Goal: Book appointment/travel/reservation

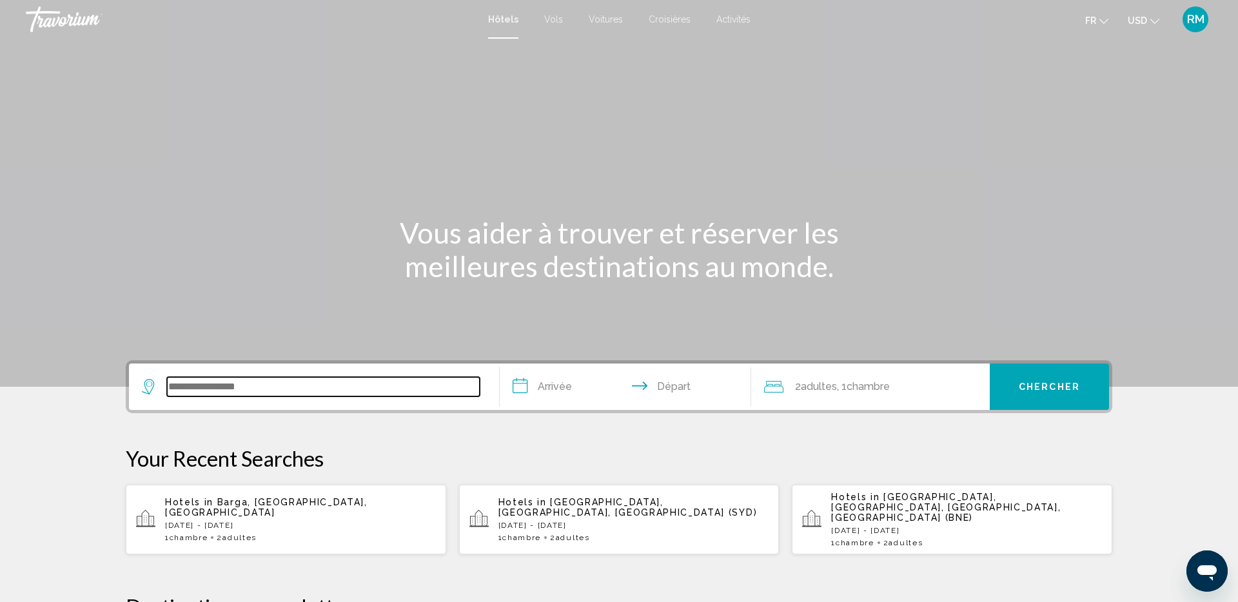
click at [315, 391] on input "Search widget" at bounding box center [323, 386] width 313 height 19
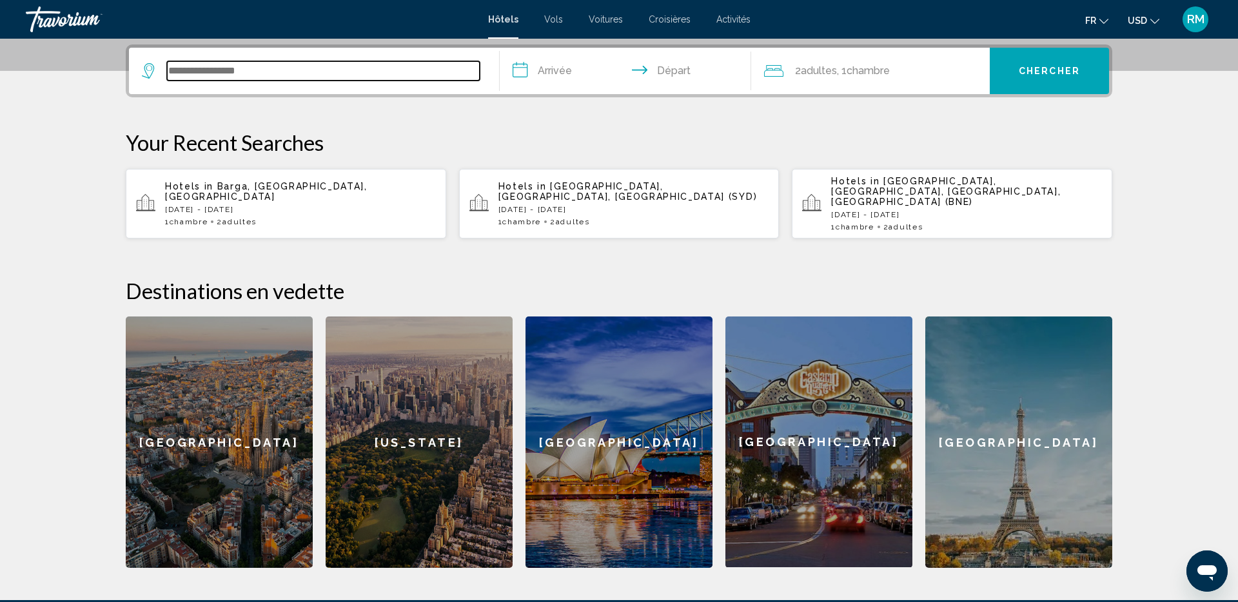
scroll to position [318, 0]
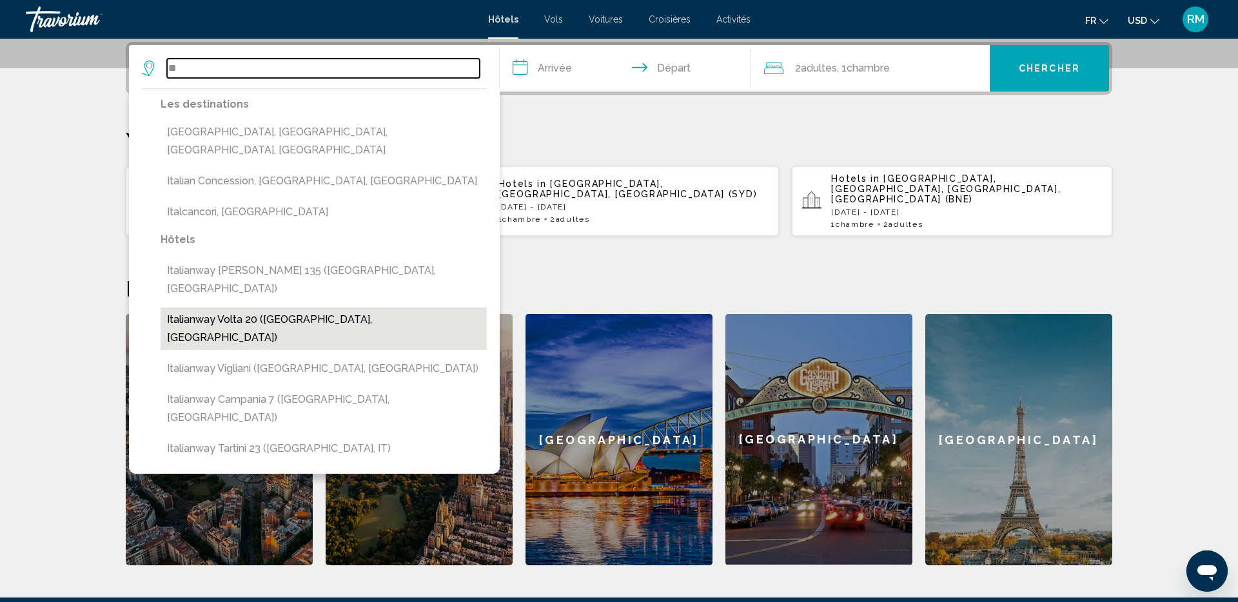
type input "*"
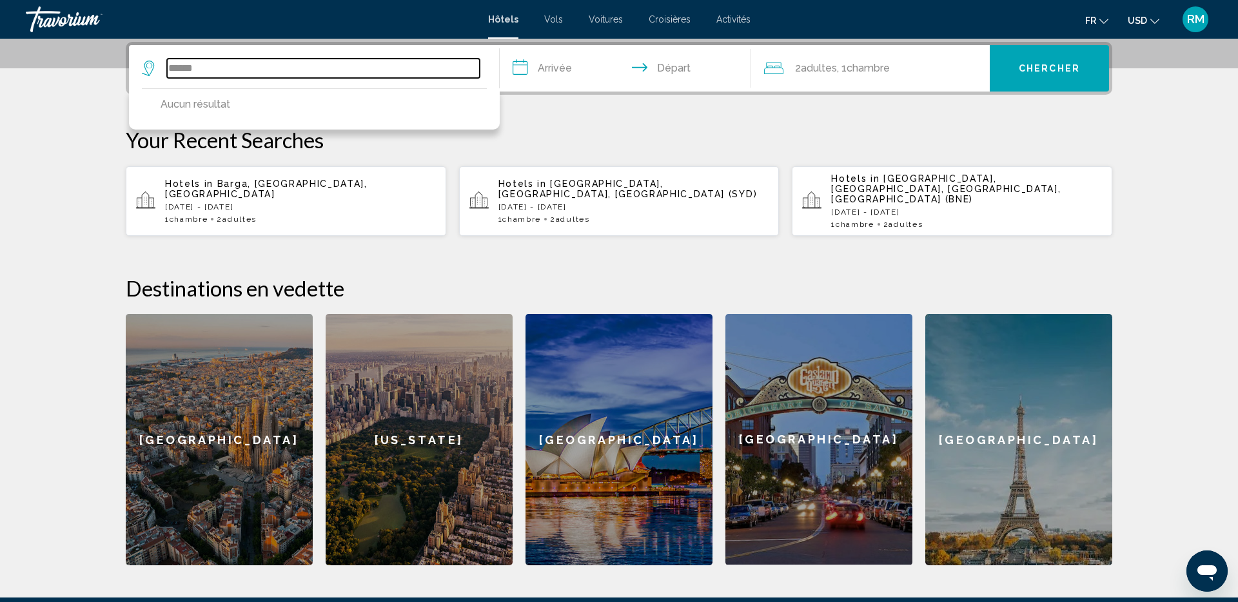
click at [187, 70] on input "******" at bounding box center [323, 68] width 313 height 19
click at [219, 68] on input "*******" at bounding box center [323, 68] width 313 height 19
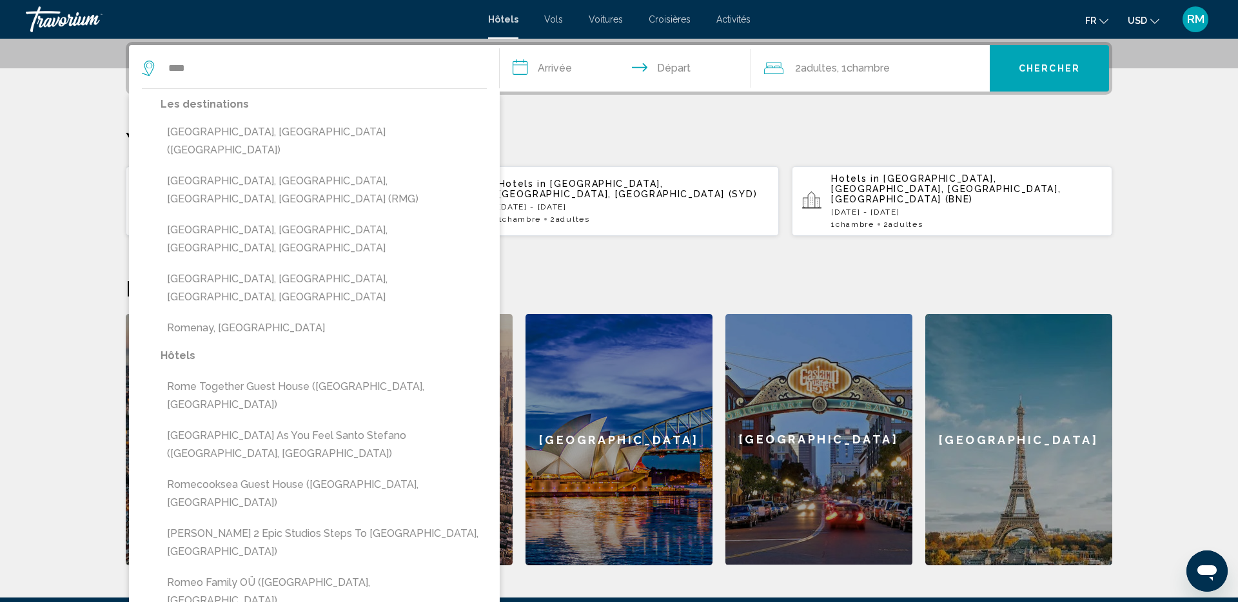
click at [230, 129] on button "[GEOGRAPHIC_DATA], [GEOGRAPHIC_DATA] ([GEOGRAPHIC_DATA])" at bounding box center [324, 141] width 326 height 43
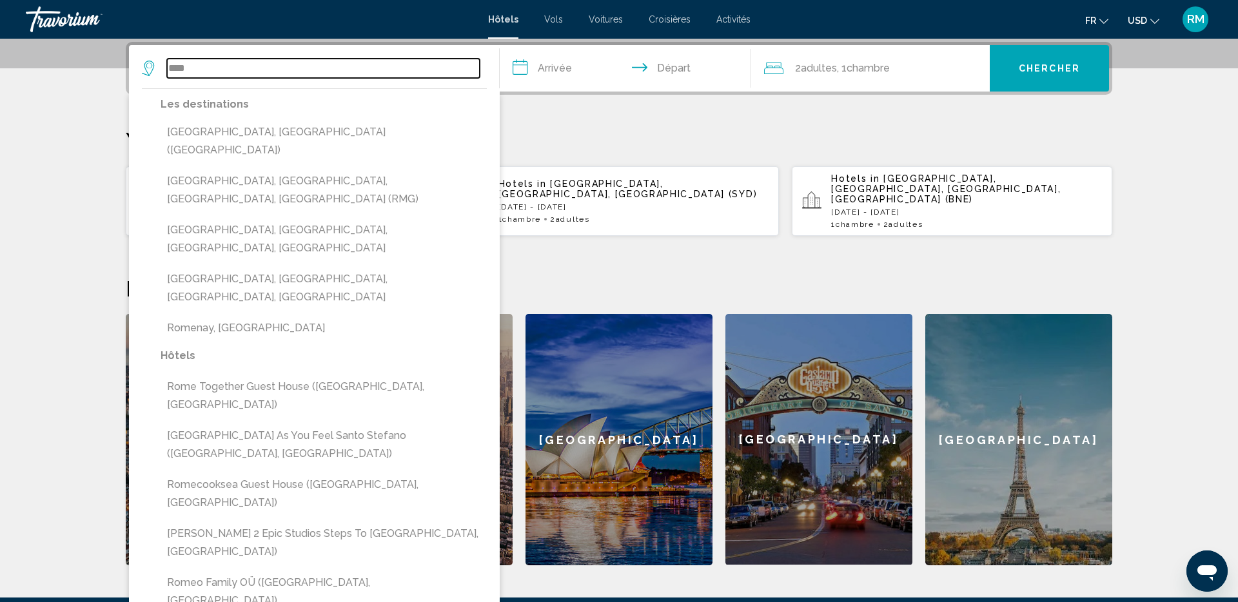
type input "**********"
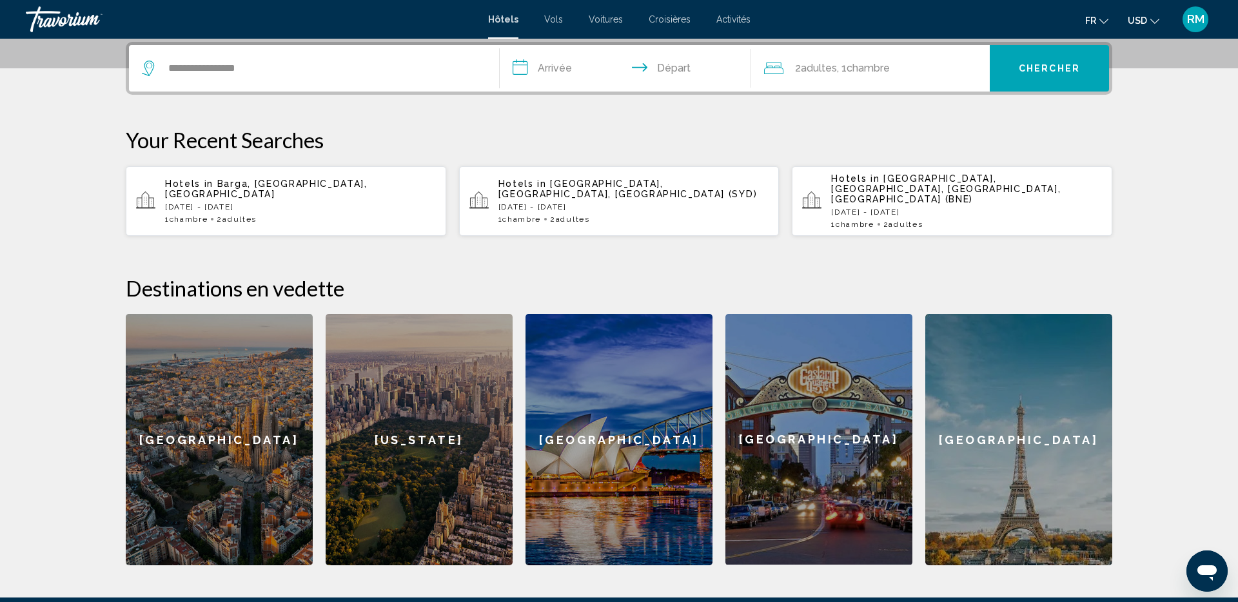
click at [595, 69] on input "**********" at bounding box center [628, 70] width 257 height 50
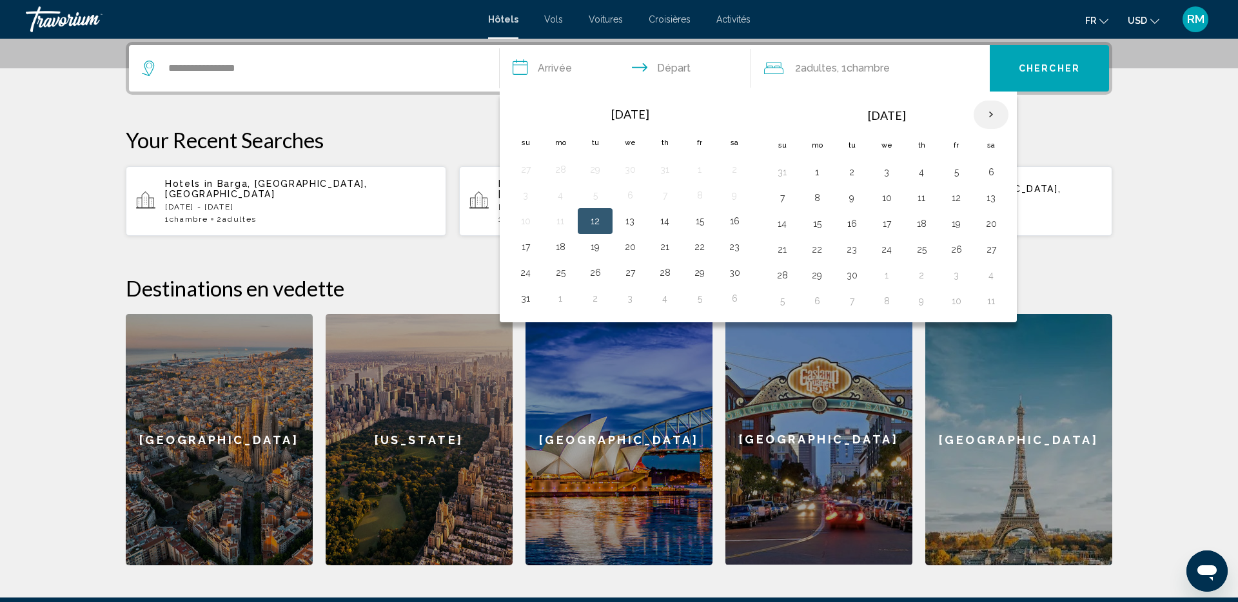
click at [989, 117] on th "Next month" at bounding box center [990, 115] width 35 height 28
click at [988, 117] on th "Next month" at bounding box center [990, 115] width 35 height 28
click at [984, 220] on button "20" at bounding box center [991, 224] width 21 height 18
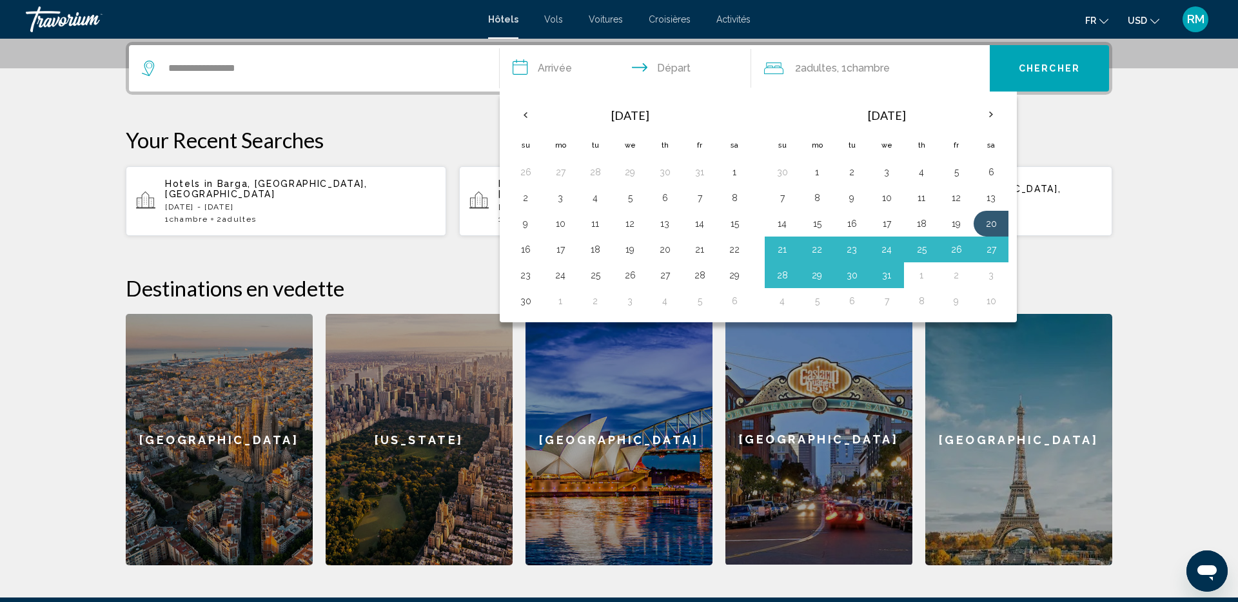
click at [989, 279] on button "3" at bounding box center [991, 275] width 21 height 18
type input "**********"
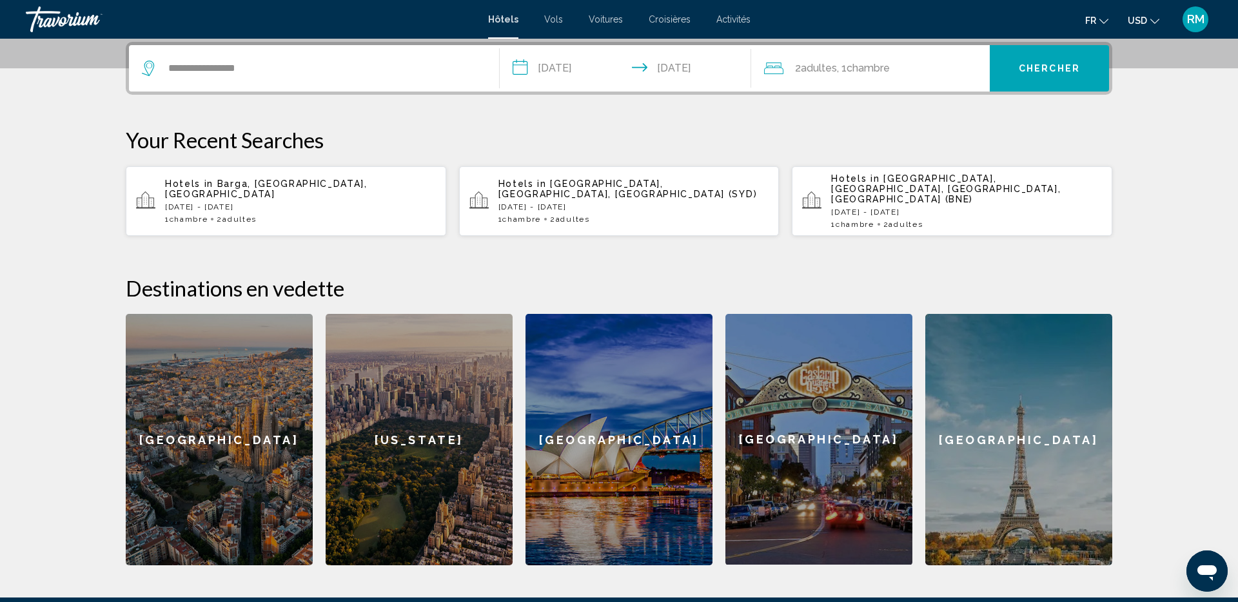
click at [1030, 77] on button "Chercher" at bounding box center [1049, 68] width 119 height 46
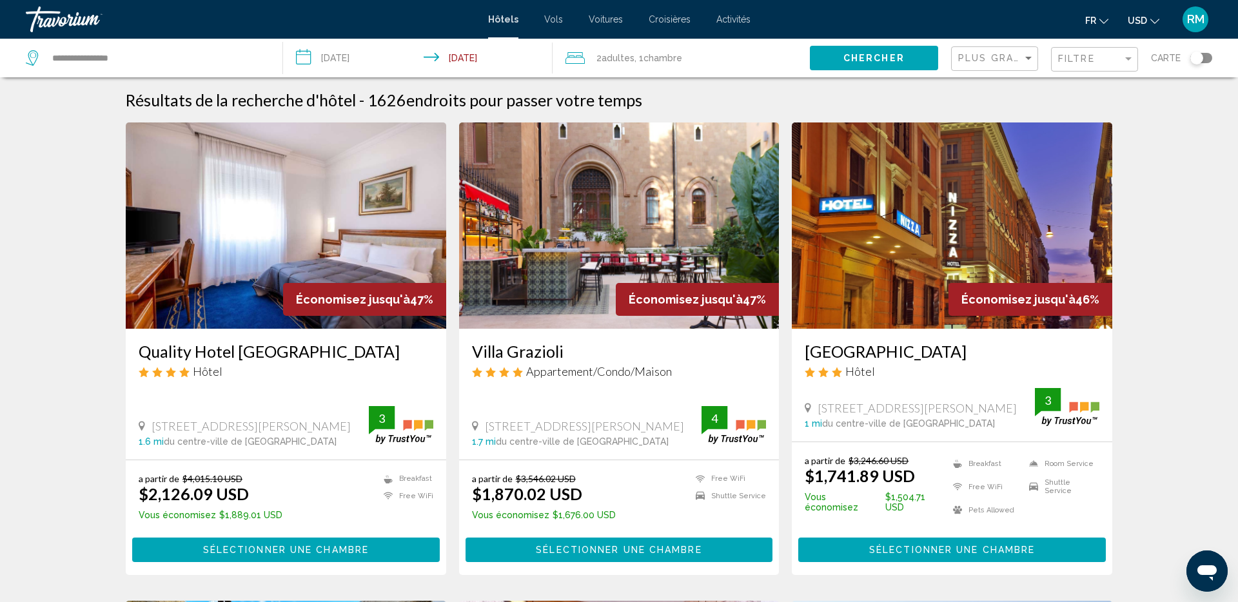
click at [1152, 23] on icon "Change currency" at bounding box center [1154, 21] width 9 height 9
click at [1130, 80] on button "CAD (Can$)" at bounding box center [1116, 85] width 65 height 17
drag, startPoint x: 178, startPoint y: 493, endPoint x: 233, endPoint y: 485, distance: 55.3
click at [234, 489] on ins "CA$2,930.72 CAD" at bounding box center [206, 493] width 135 height 19
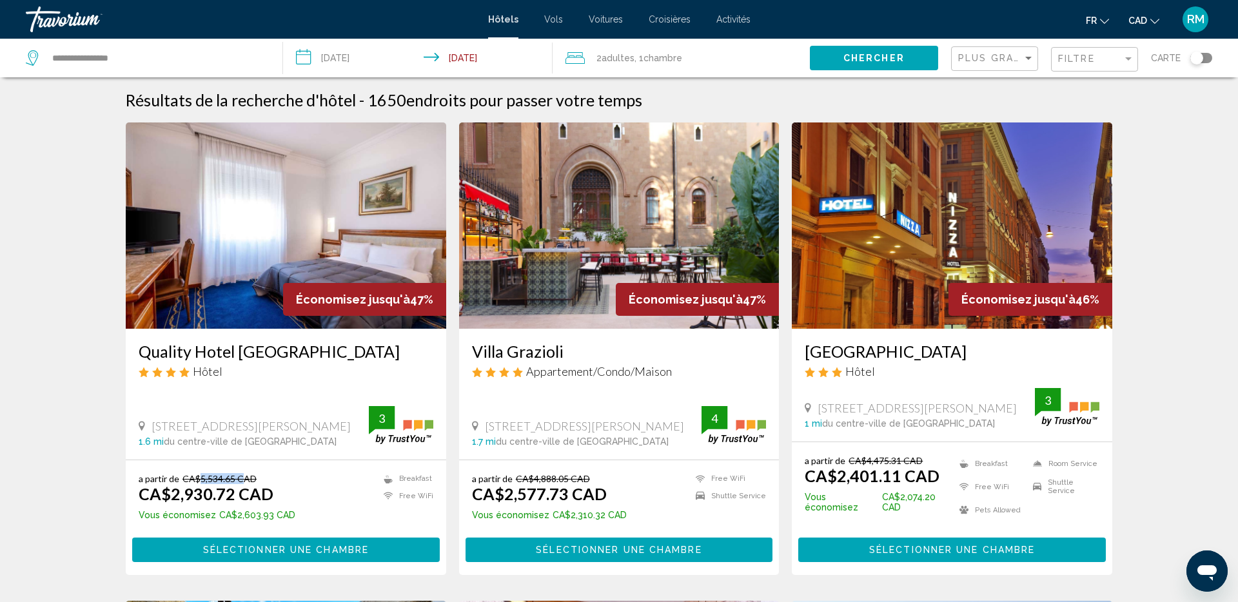
drag, startPoint x: 201, startPoint y: 478, endPoint x: 241, endPoint y: 477, distance: 40.6
click at [241, 477] on del "CA$5,534.65 CAD" at bounding box center [219, 478] width 74 height 11
drag, startPoint x: 535, startPoint y: 480, endPoint x: 574, endPoint y: 481, distance: 39.3
click at [574, 481] on del "CA$4,888.05 CAD" at bounding box center [553, 478] width 74 height 11
drag, startPoint x: 518, startPoint y: 494, endPoint x: 686, endPoint y: 475, distance: 168.7
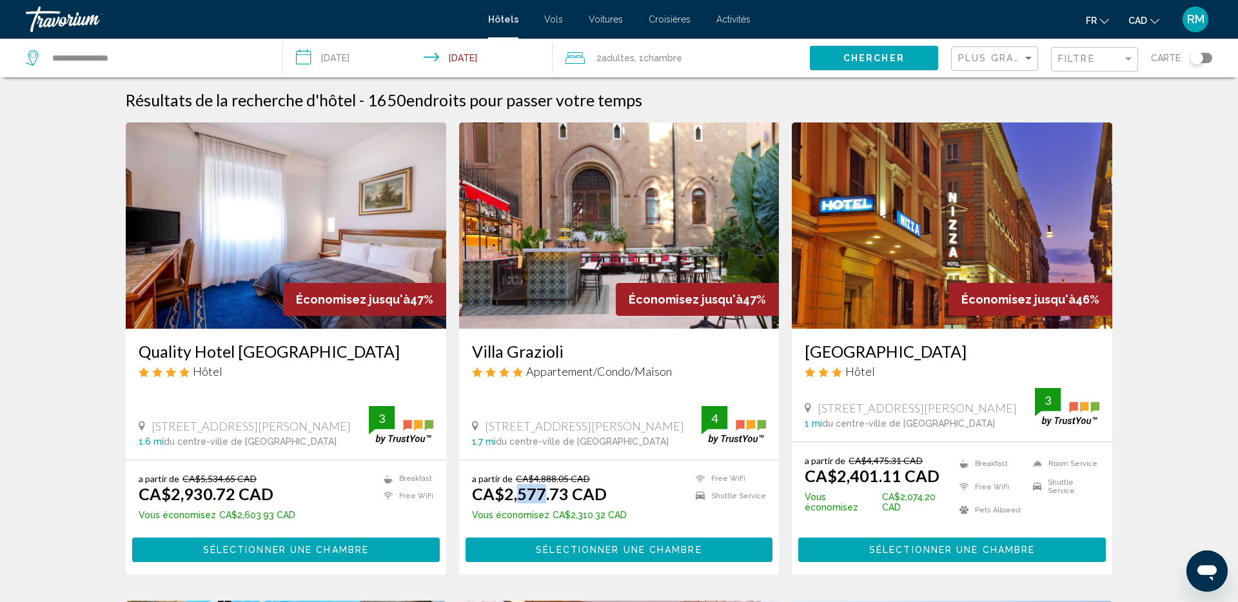
click at [632, 481] on div "a partir de CA$4,888.05 CAD CA$2,577.73 CAD Vous économisez CA$2,310.32 CAD Fre…" at bounding box center [619, 499] width 295 height 52
drag, startPoint x: 857, startPoint y: 476, endPoint x: 872, endPoint y: 472, distance: 15.3
click at [890, 475] on ins "CA$2,401.11 CAD" at bounding box center [872, 475] width 135 height 19
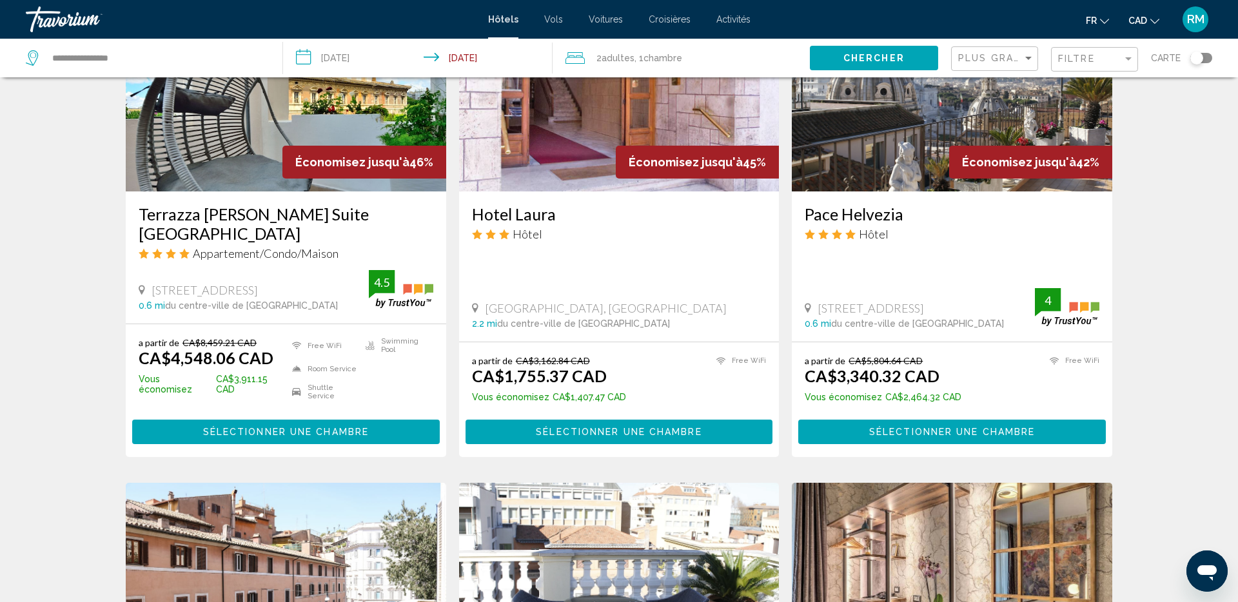
scroll to position [612, 0]
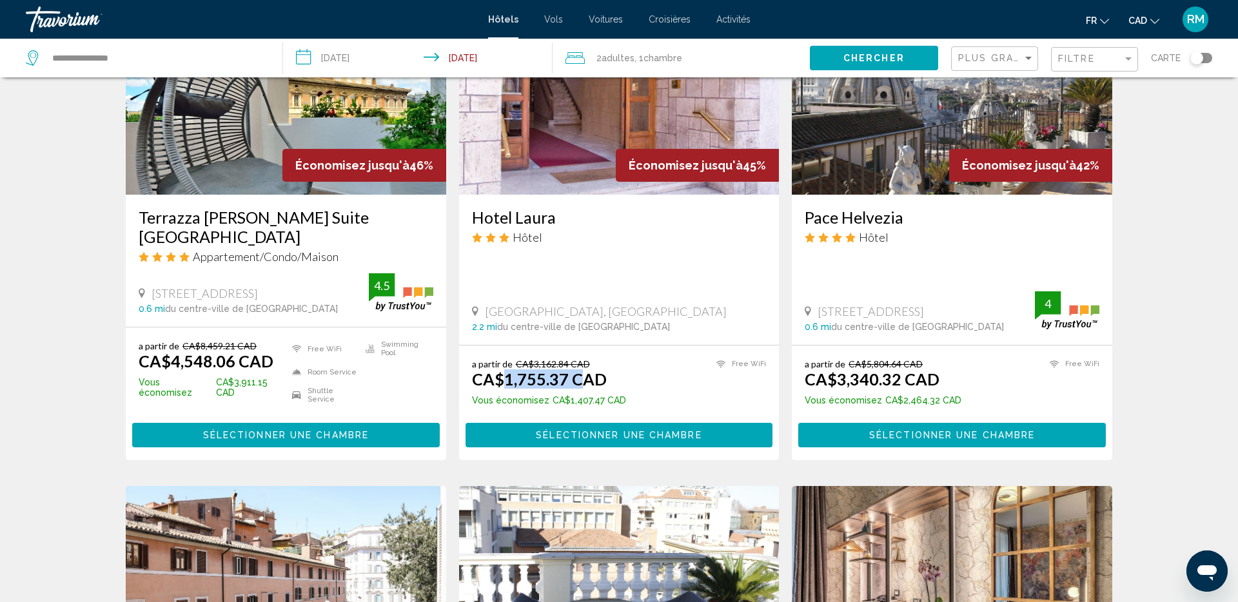
drag, startPoint x: 515, startPoint y: 361, endPoint x: 560, endPoint y: 358, distance: 44.6
click at [583, 369] on ins "CA$1,755.37 CAD" at bounding box center [539, 378] width 135 height 19
drag, startPoint x: 546, startPoint y: 349, endPoint x: 575, endPoint y: 349, distance: 29.0
click at [566, 358] on del "CA$3,162.84 CAD" at bounding box center [553, 363] width 74 height 11
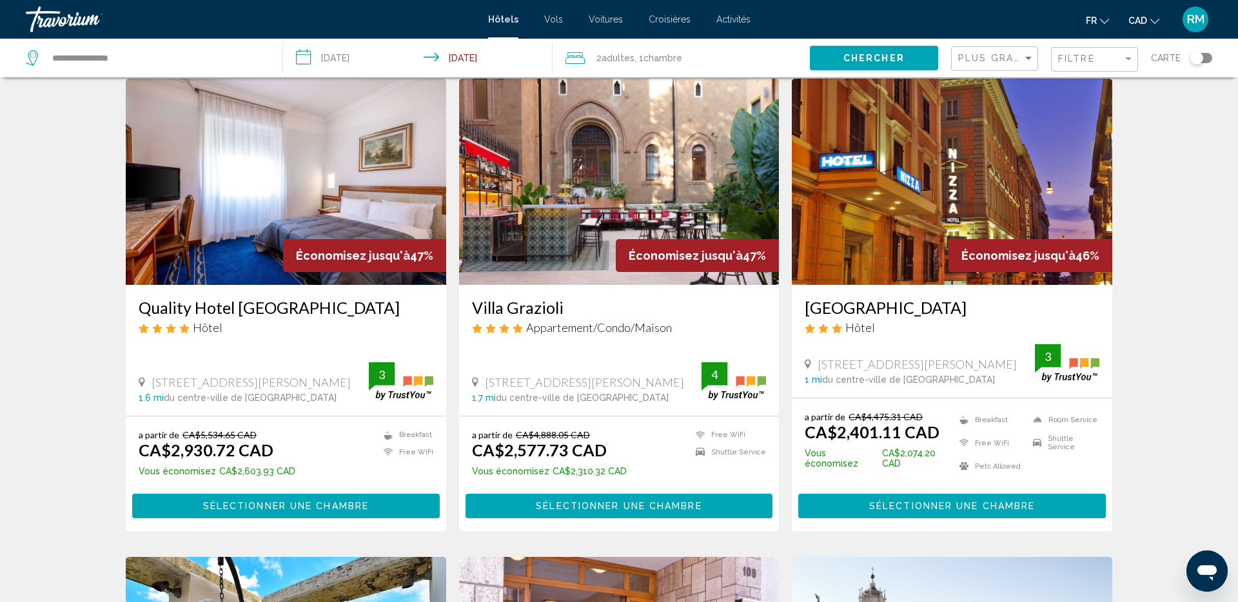
scroll to position [0, 0]
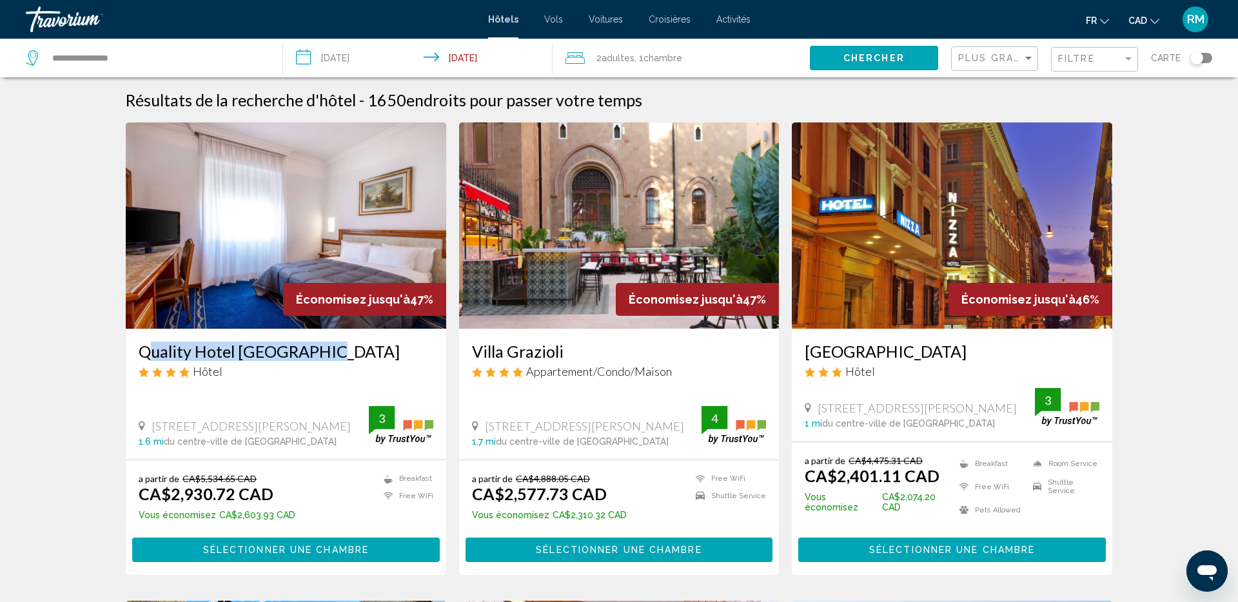
drag, startPoint x: 143, startPoint y: 349, endPoint x: 336, endPoint y: 360, distance: 193.1
click at [336, 360] on div "Quality Hotel [GEOGRAPHIC_DATA] Hôtel [STREET_ADDRESS][PERSON_NAME], [GEOGRAPHI…" at bounding box center [286, 394] width 320 height 131
copy h3 "Quality Hotel [GEOGRAPHIC_DATA]"
click at [260, 549] on span "Sélectionner une chambre" at bounding box center [286, 550] width 166 height 10
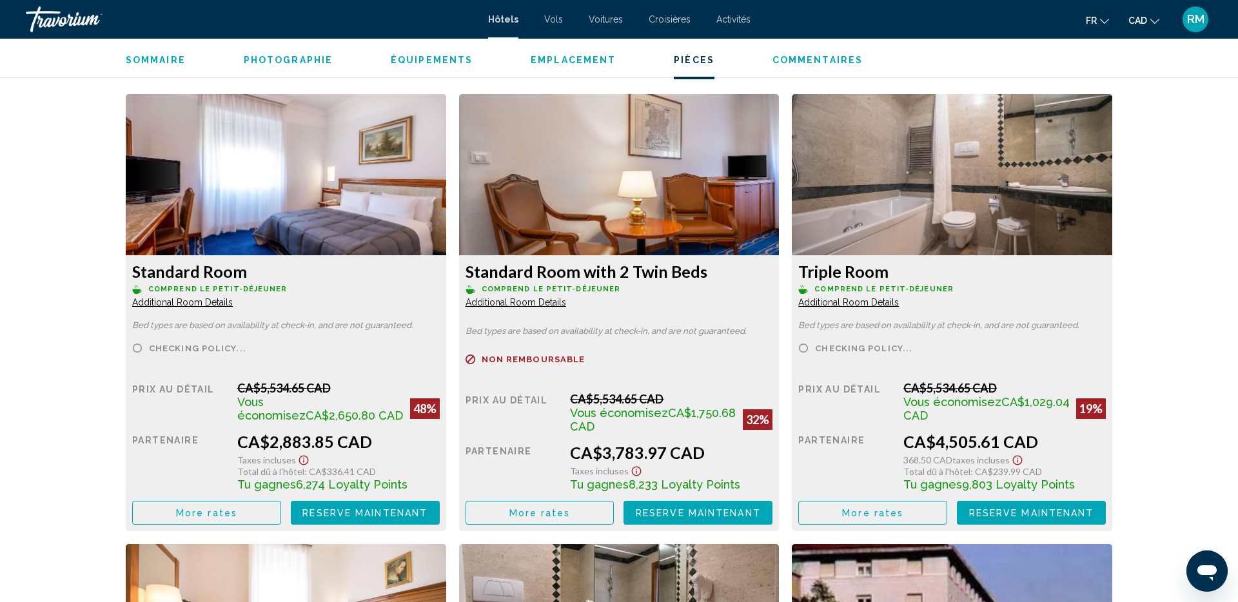
scroll to position [1734, 0]
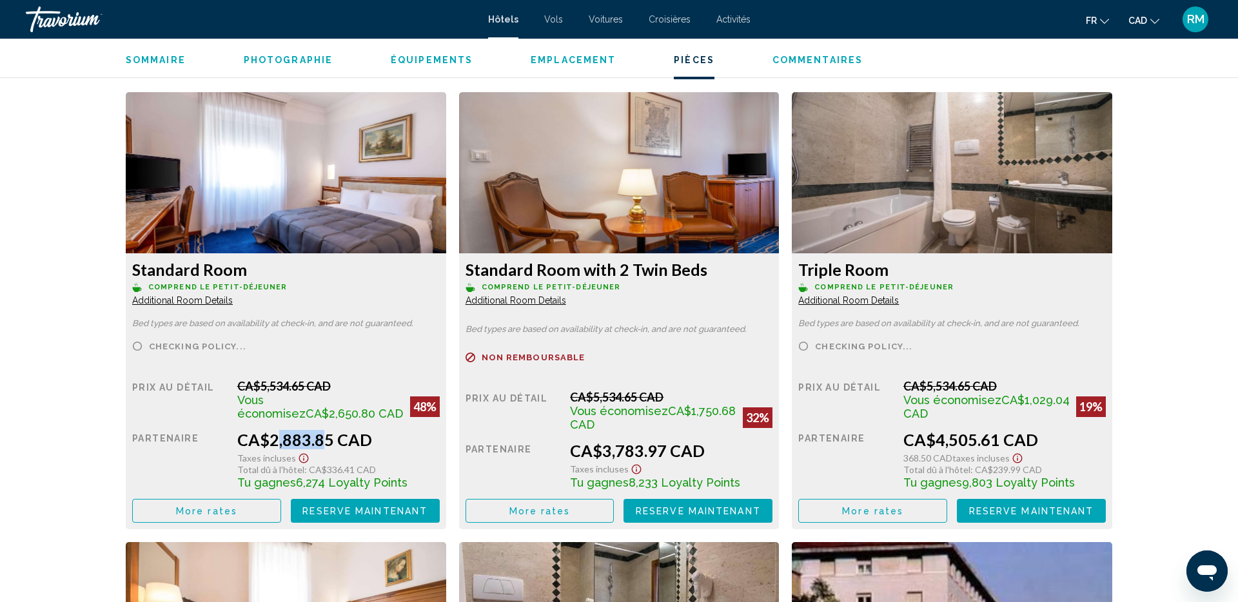
drag, startPoint x: 302, startPoint y: 438, endPoint x: 311, endPoint y: 438, distance: 9.0
click at [311, 438] on div "CA$2,883.85 CAD" at bounding box center [338, 439] width 202 height 19
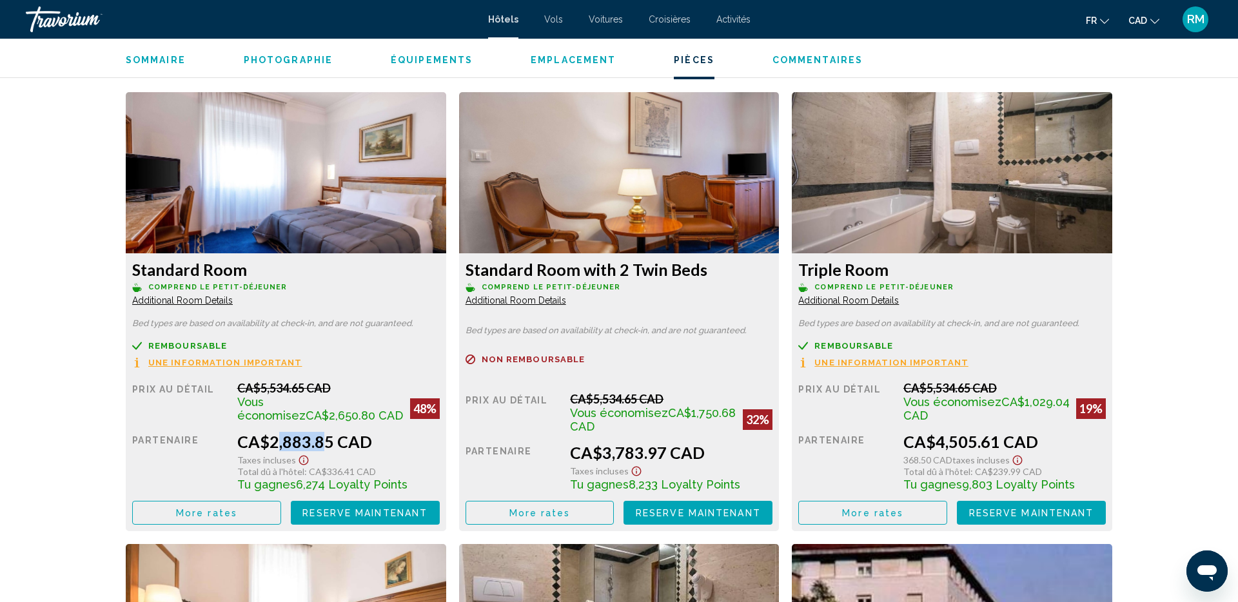
click at [329, 508] on span "Reserve maintenant" at bounding box center [364, 513] width 125 height 10
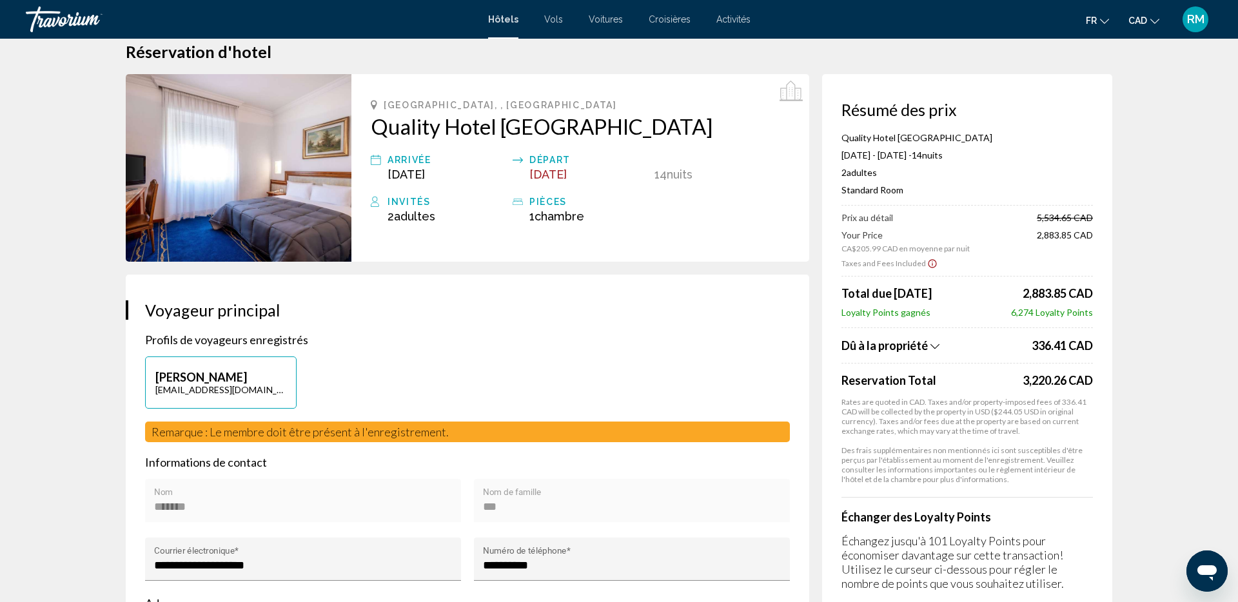
scroll to position [30, 0]
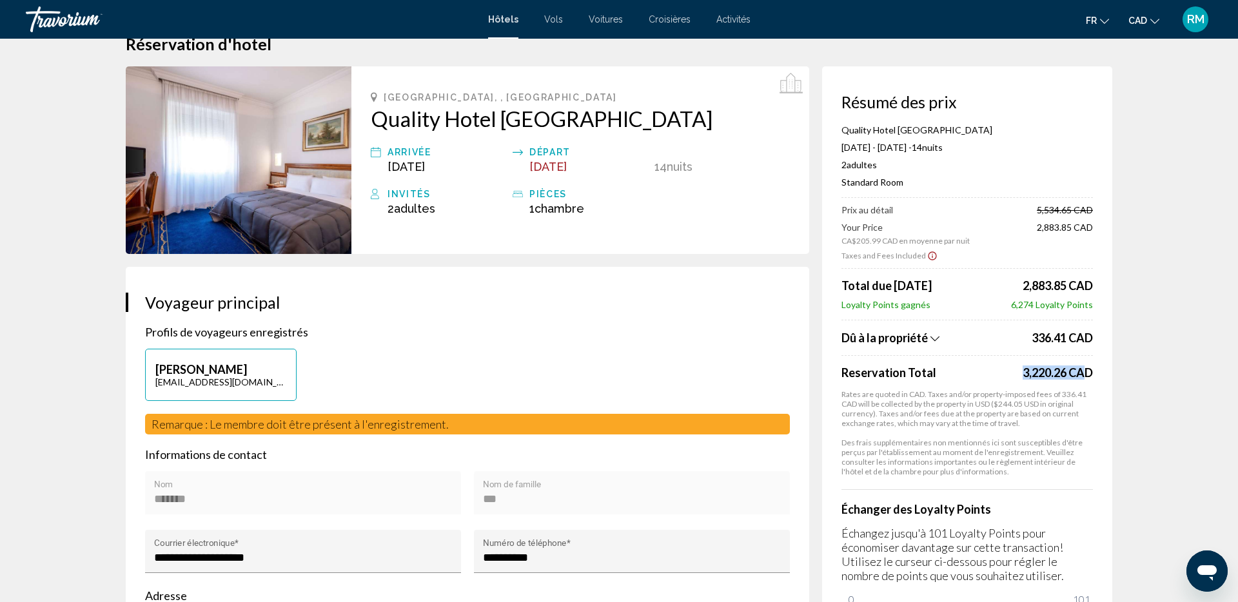
drag, startPoint x: 995, startPoint y: 377, endPoint x: 1072, endPoint y: 375, distance: 77.4
click at [1074, 376] on div "Reservation Total 3,220.26 CAD" at bounding box center [966, 373] width 251 height 14
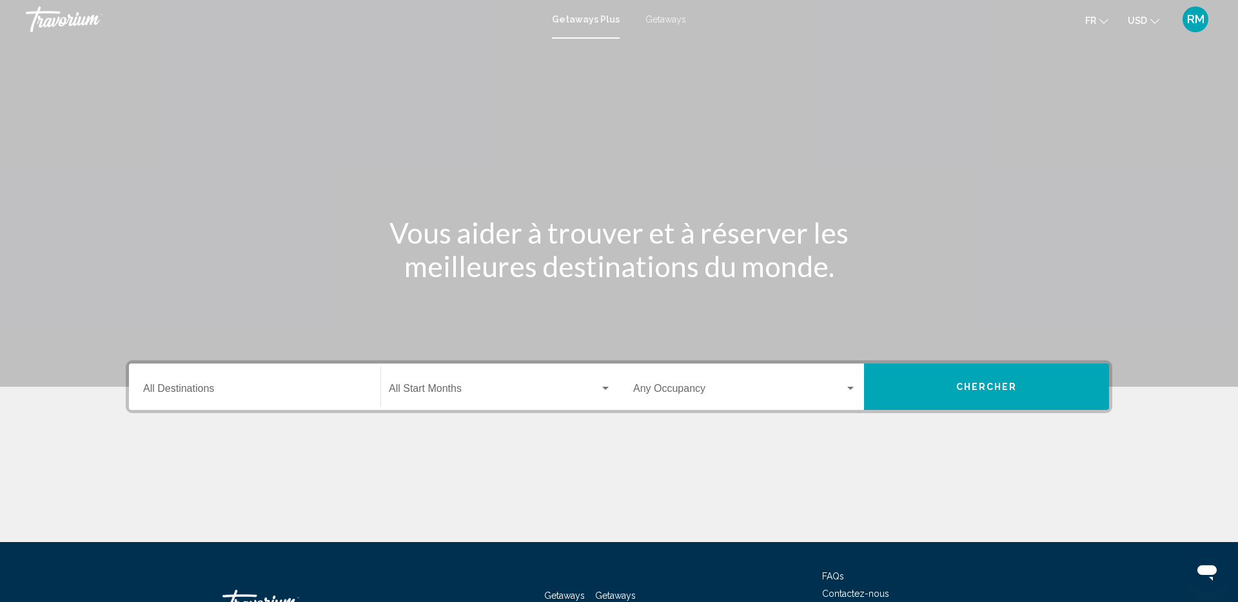
click at [226, 382] on div "Destination All Destinations" at bounding box center [254, 387] width 223 height 41
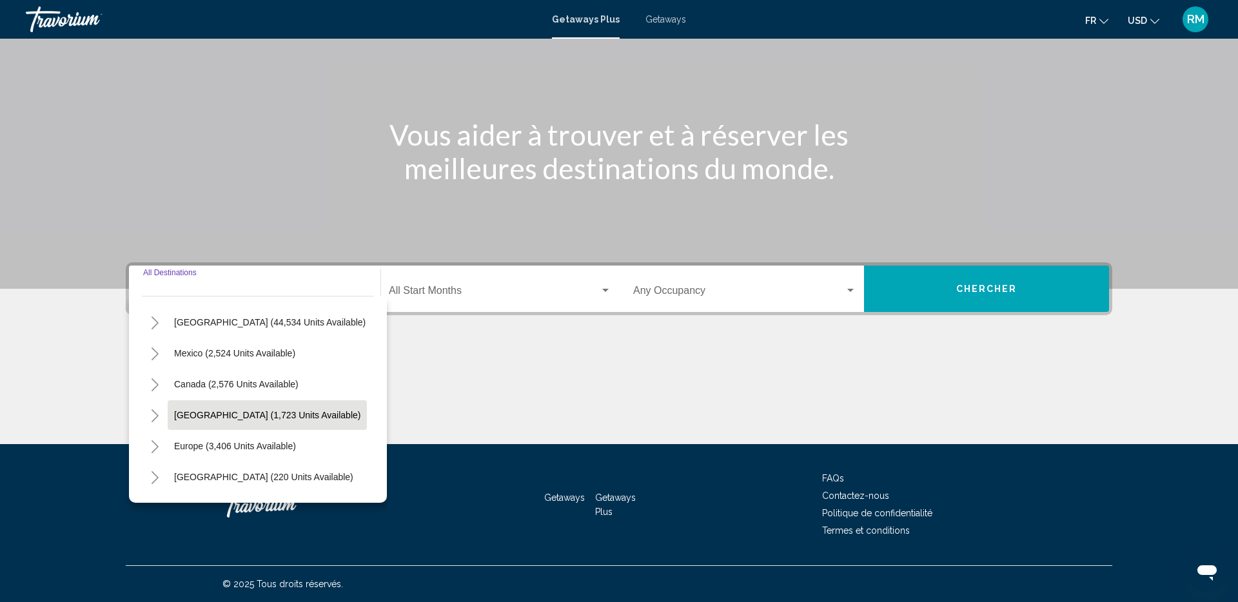
scroll to position [54, 0]
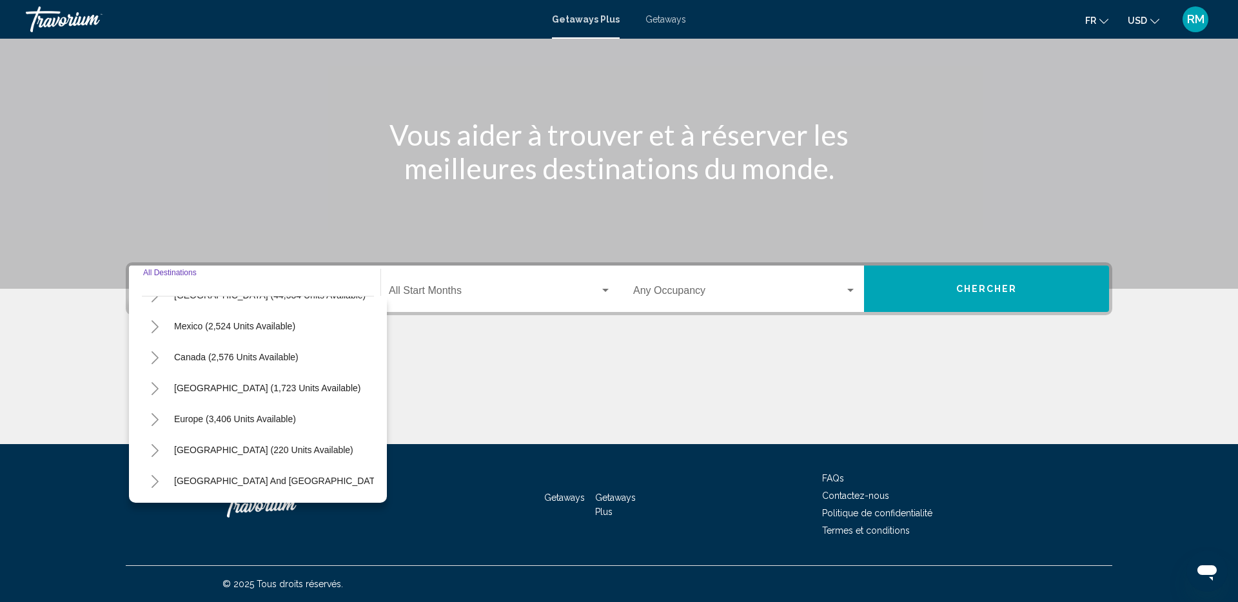
click at [150, 418] on icon "Toggle Europe (3,406 units available)" at bounding box center [155, 419] width 10 height 13
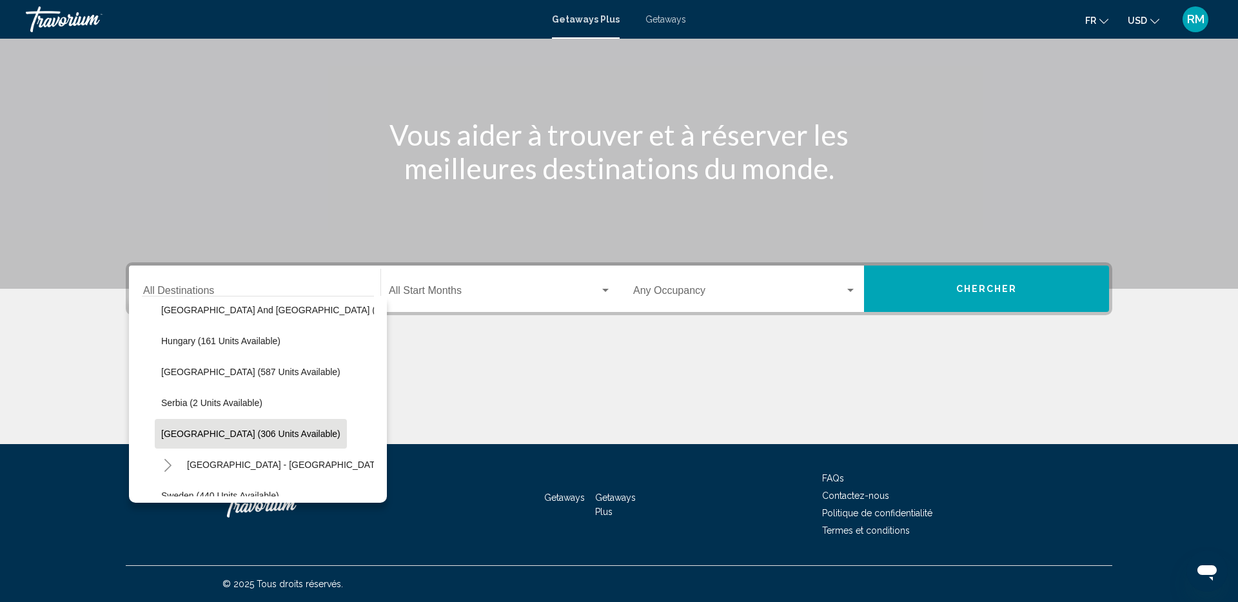
scroll to position [387, 0]
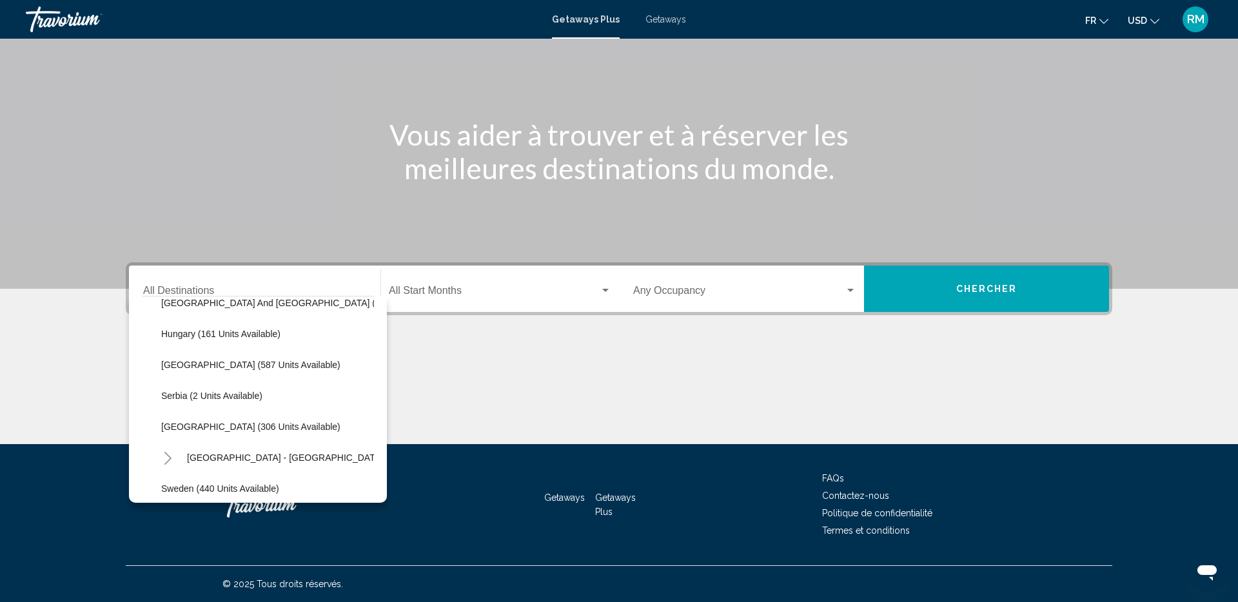
drag, startPoint x: 197, startPoint y: 417, endPoint x: 204, endPoint y: 418, distance: 6.6
click at [197, 417] on button "Spain (306 units available)" at bounding box center [251, 427] width 192 height 30
type input "**********"
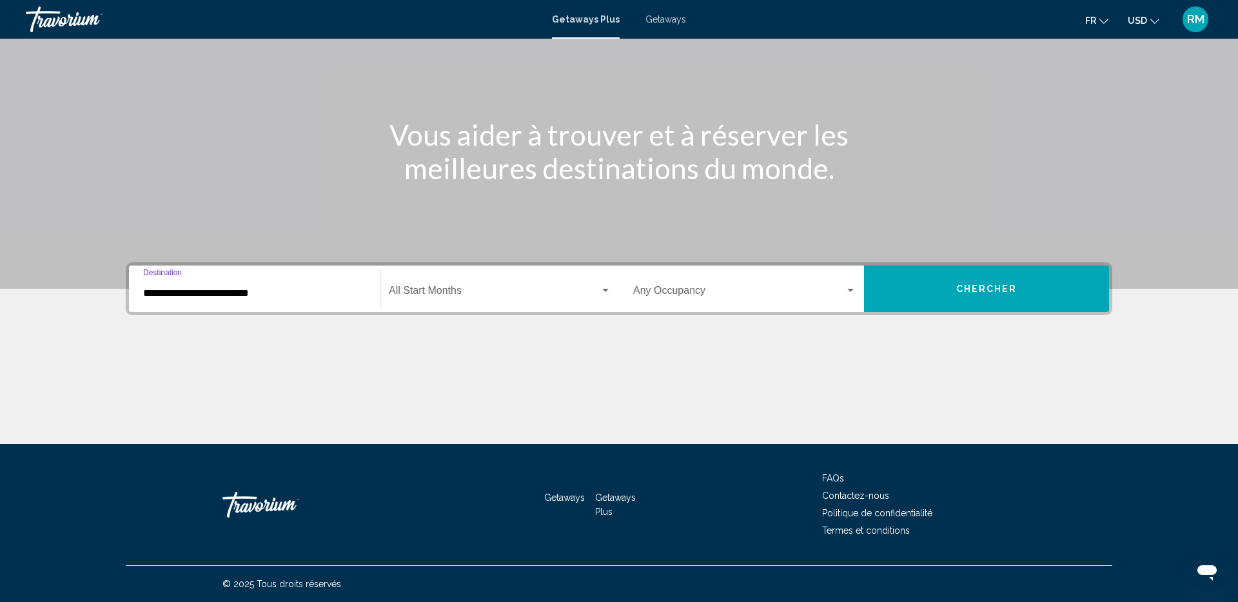
click at [536, 283] on div "Start Month All Start Months" at bounding box center [500, 289] width 222 height 41
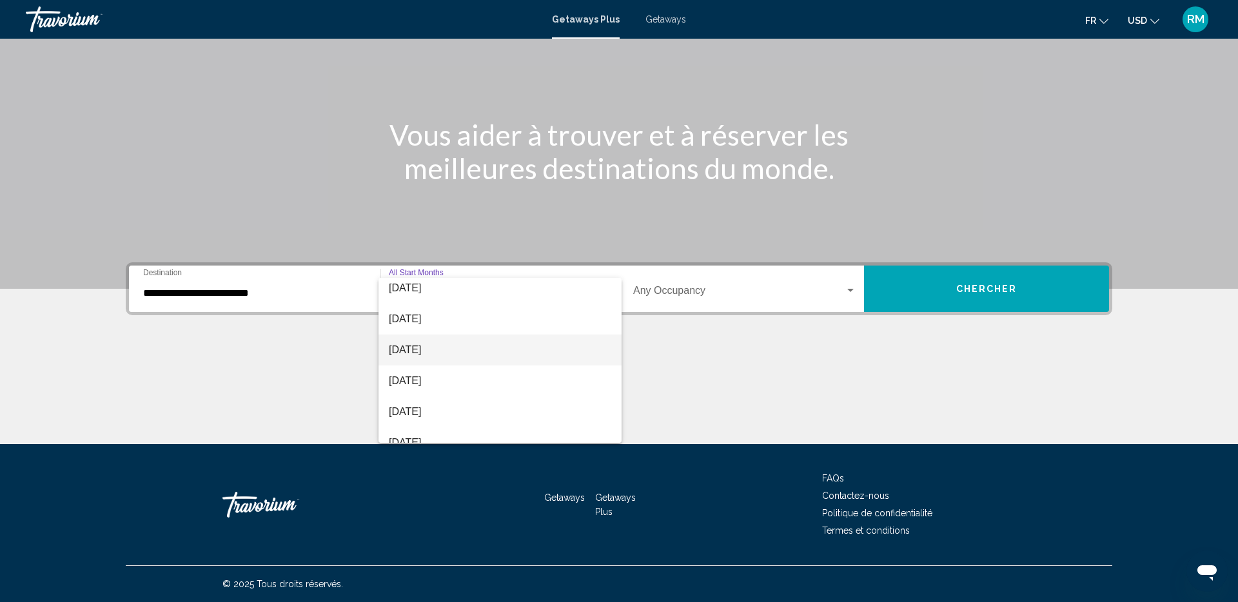
scroll to position [96, 0]
click at [478, 352] on span "December 2025" at bounding box center [500, 352] width 222 height 31
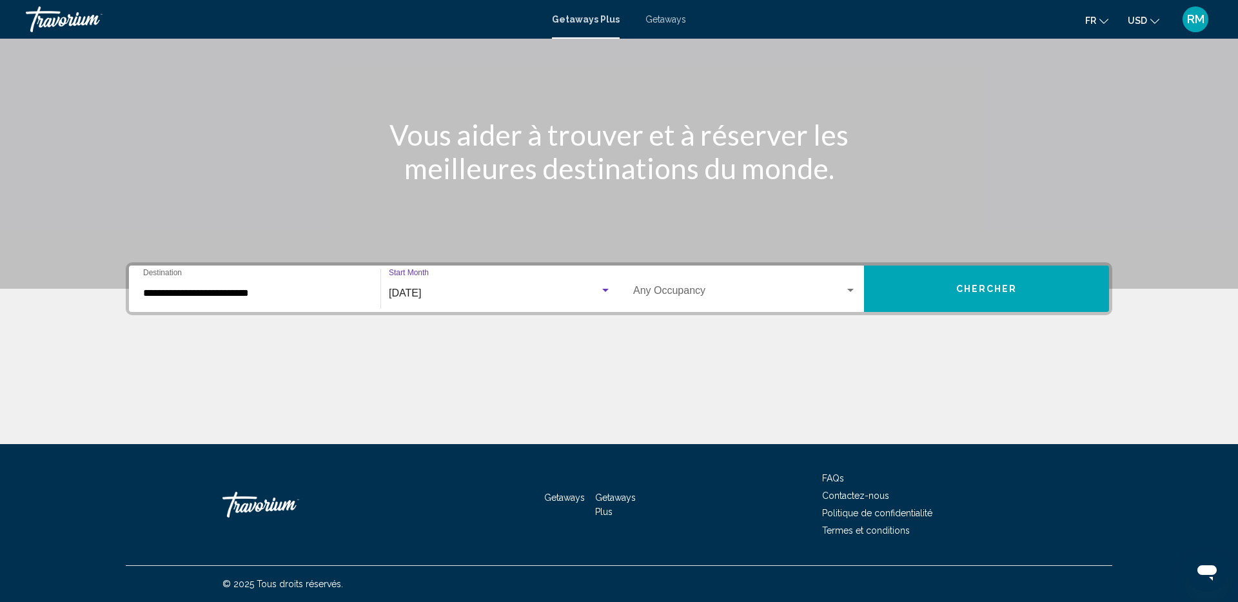
click at [1138, 15] on span "USD" at bounding box center [1137, 20] width 19 height 10
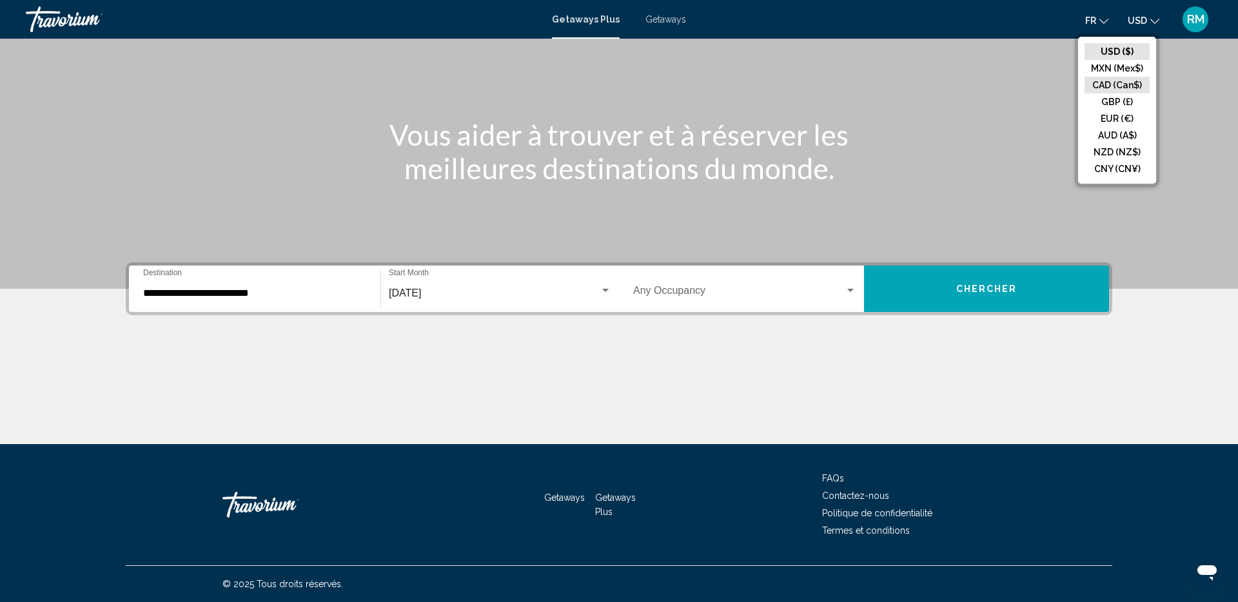
click at [1115, 80] on button "CAD (Can$)" at bounding box center [1116, 85] width 65 height 17
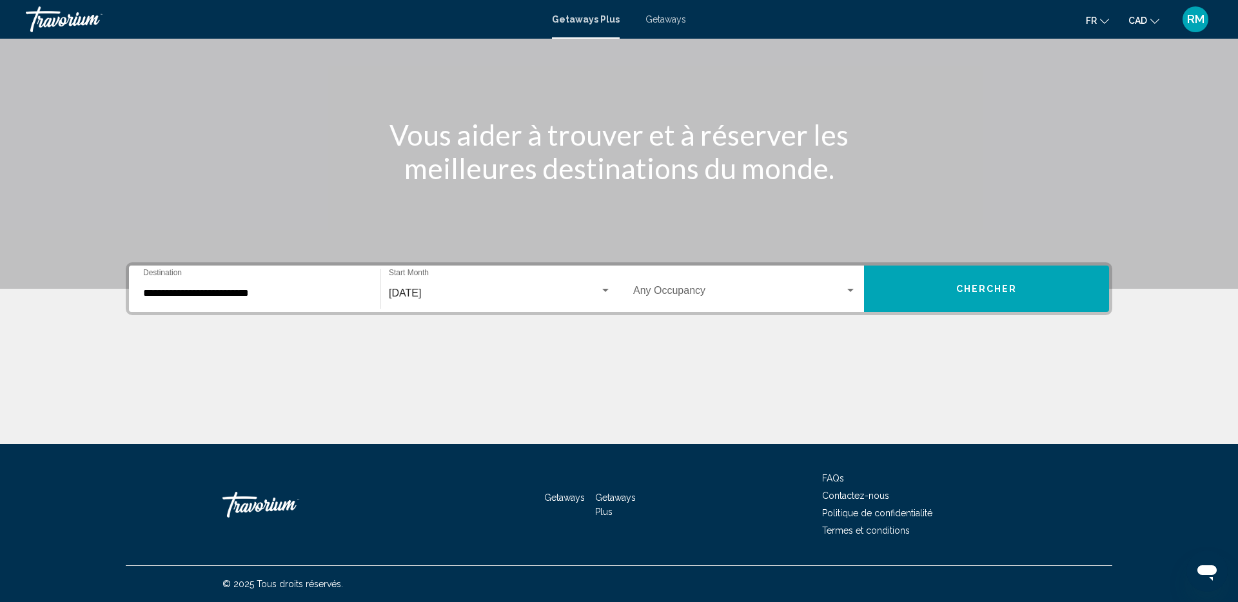
click at [967, 284] on span "Chercher" at bounding box center [986, 289] width 61 height 10
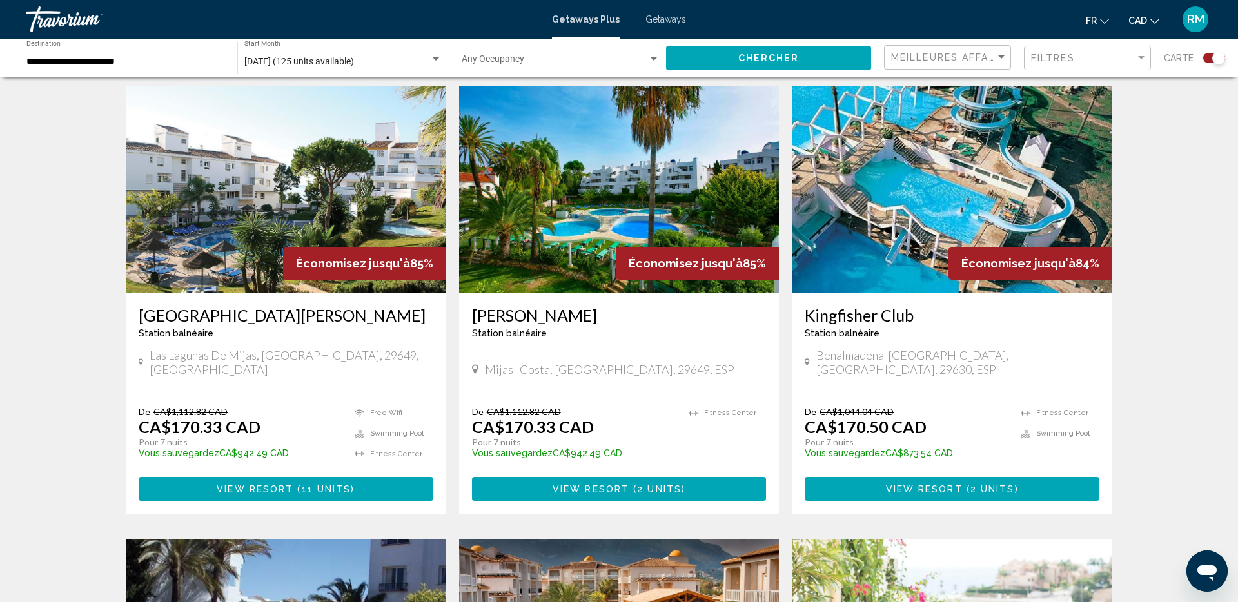
scroll to position [451, 0]
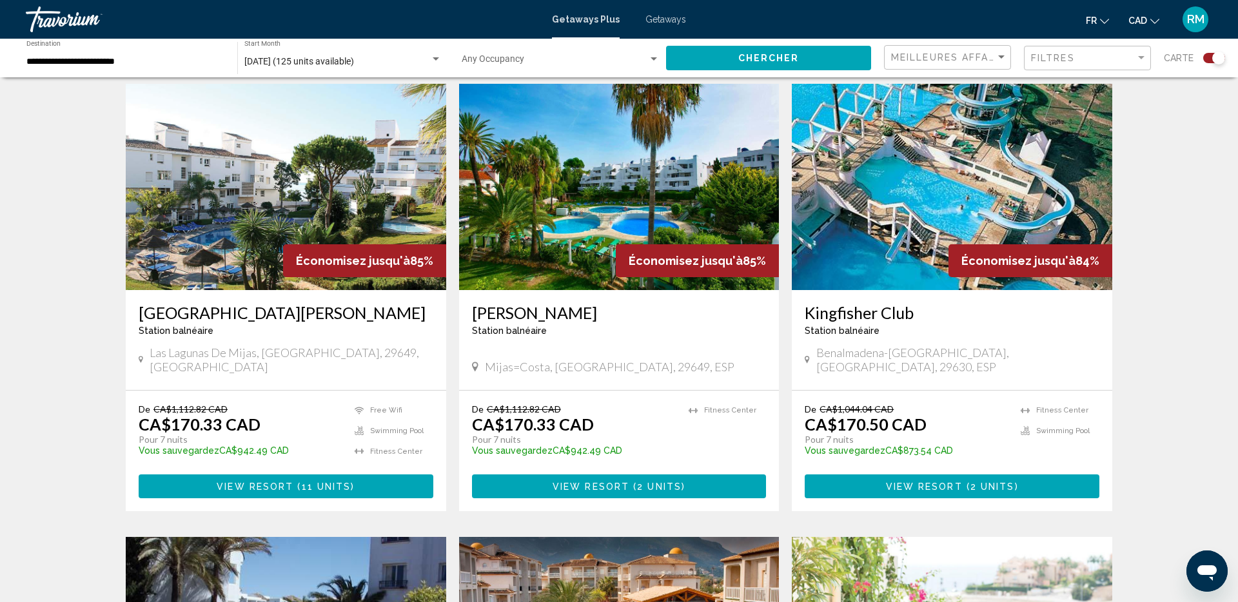
drag, startPoint x: 157, startPoint y: 428, endPoint x: 195, endPoint y: 426, distance: 38.1
click at [195, 434] on p "Pour 7 nuits" at bounding box center [240, 440] width 203 height 12
drag, startPoint x: 174, startPoint y: 408, endPoint x: 255, endPoint y: 406, distance: 80.6
click at [255, 415] on p "CA$170.33 CAD" at bounding box center [200, 424] width 122 height 19
click at [311, 482] on span "11 units" at bounding box center [327, 487] width 50 height 10
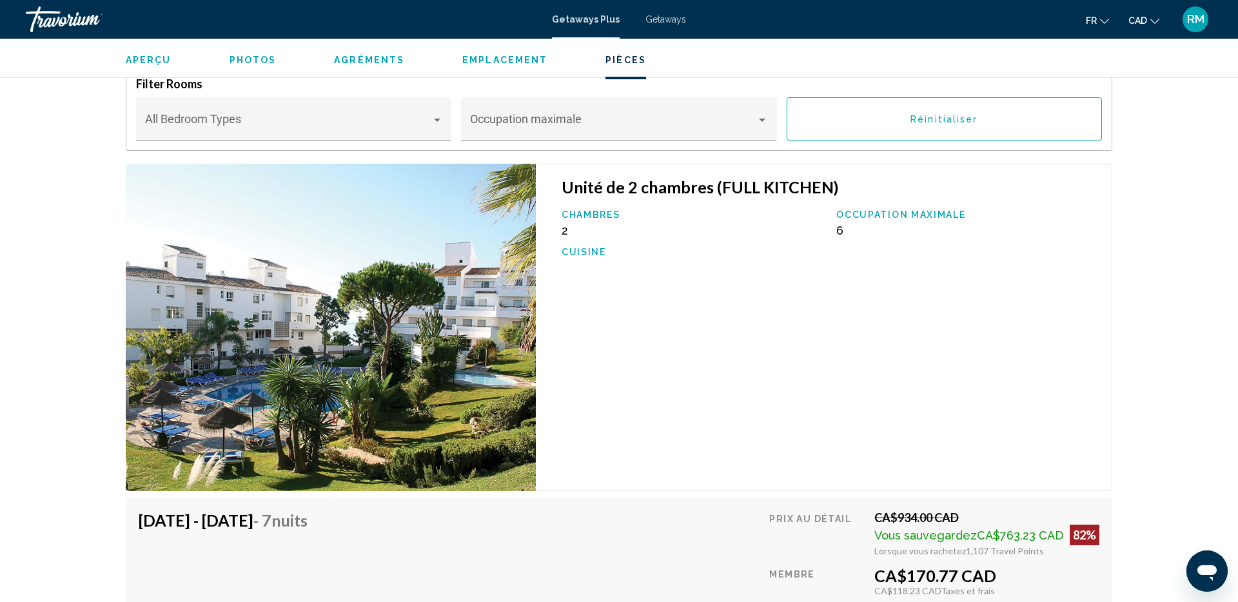
scroll to position [2167, 0]
drag, startPoint x: 565, startPoint y: 222, endPoint x: 605, endPoint y: 222, distance: 40.0
click at [605, 222] on div "Chambres 2" at bounding box center [692, 224] width 275 height 28
click at [821, 221] on div "Chambres 2 Occupation maximale 6 Cuisine" at bounding box center [830, 240] width 550 height 61
click at [837, 224] on span "6" at bounding box center [839, 231] width 7 height 14
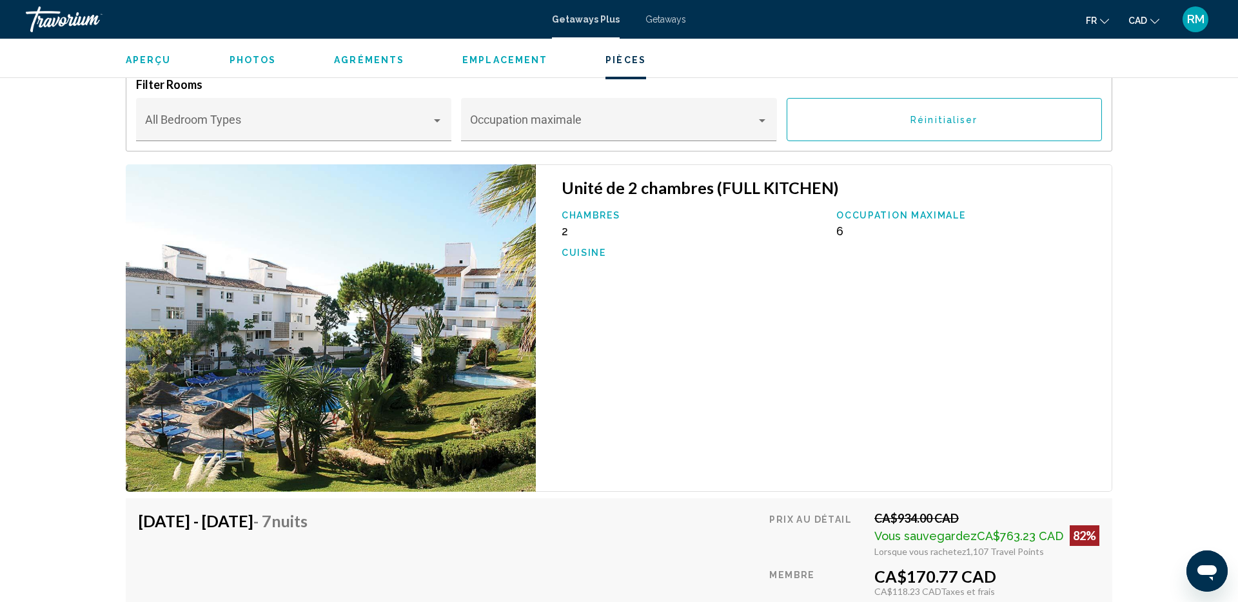
click at [839, 224] on span "6" at bounding box center [839, 231] width 7 height 14
drag, startPoint x: 637, startPoint y: 222, endPoint x: 612, endPoint y: 222, distance: 24.5
click at [637, 222] on div "Chambres 2" at bounding box center [692, 224] width 275 height 28
click at [597, 222] on div "Chambres 2" at bounding box center [692, 224] width 275 height 28
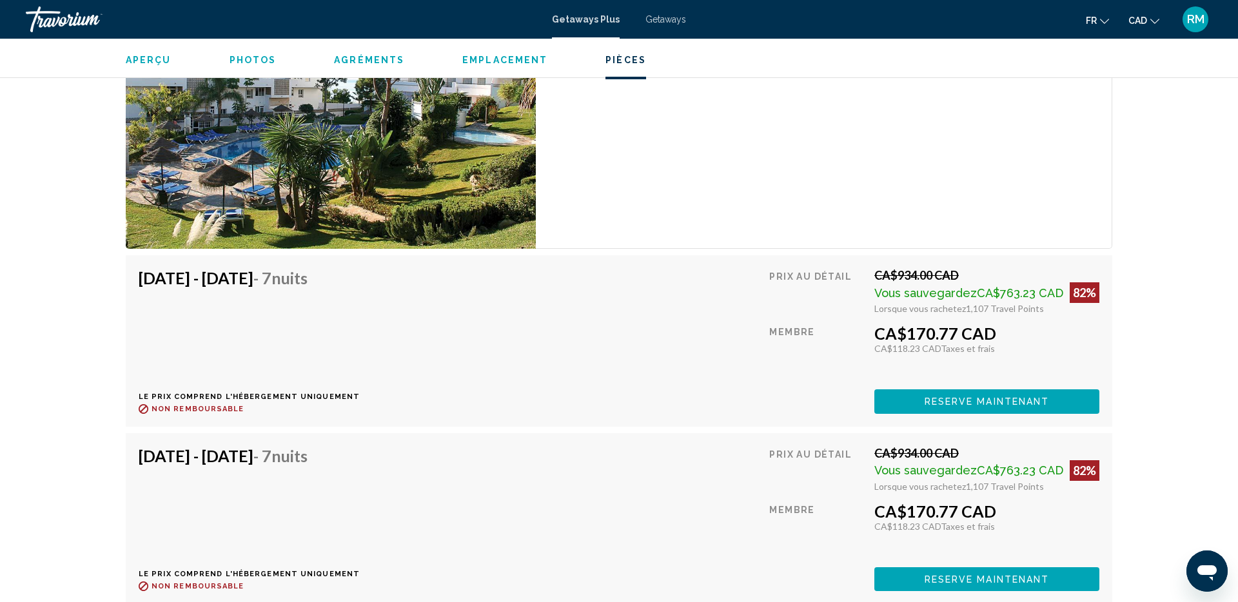
scroll to position [2414, 0]
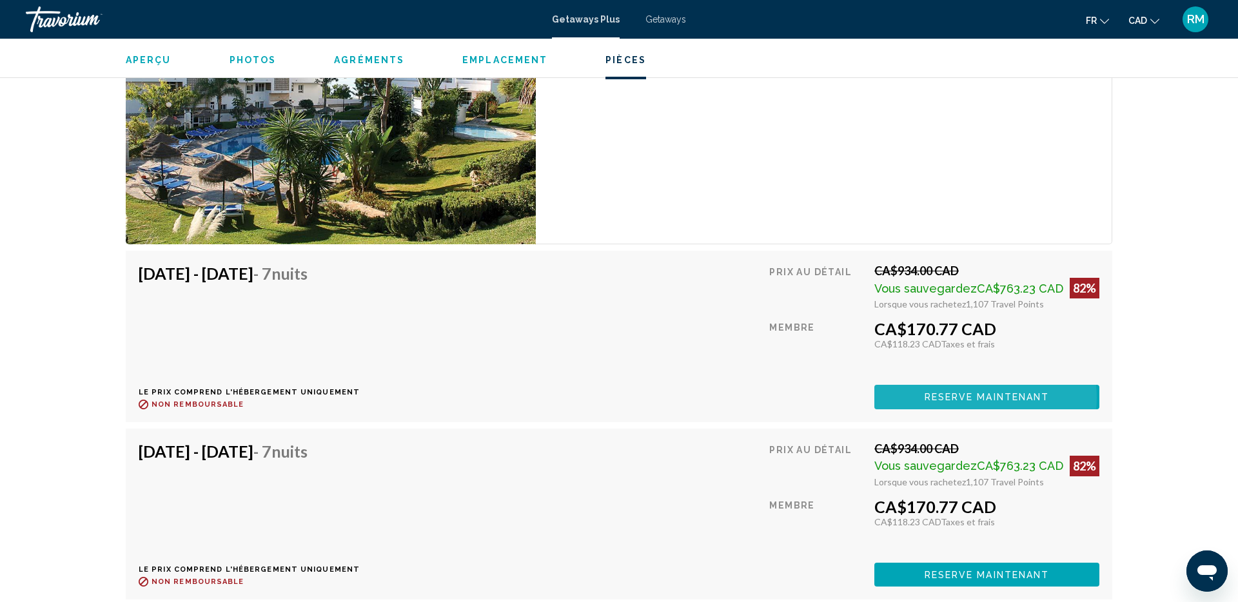
click at [977, 393] on span "Reserve maintenant" at bounding box center [987, 398] width 125 height 10
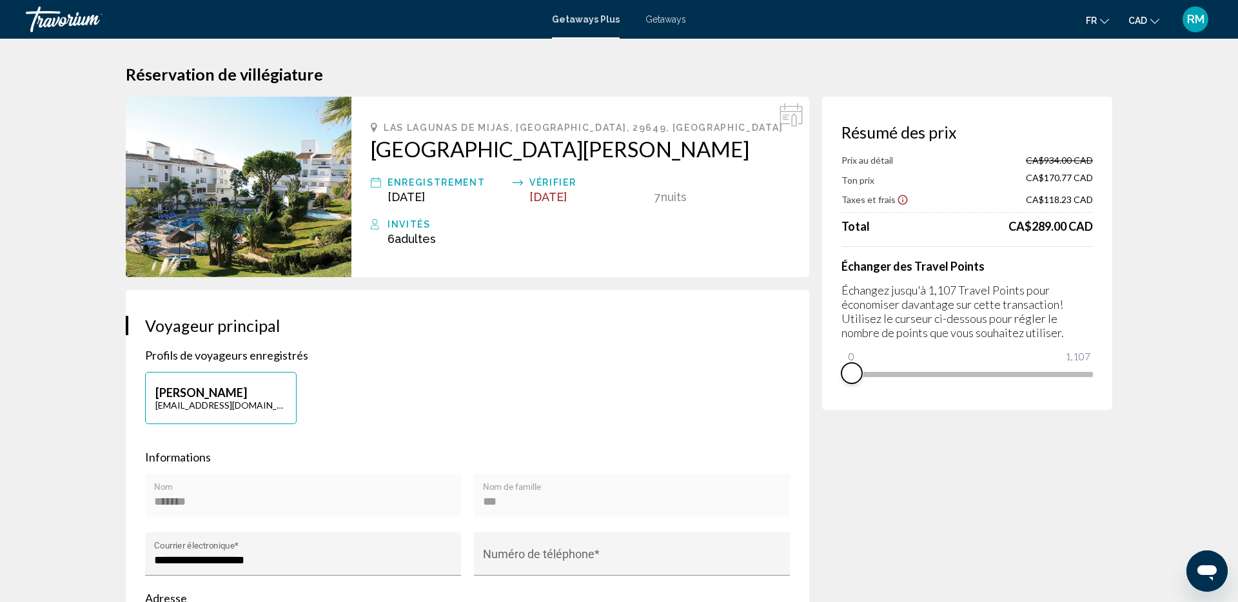
drag, startPoint x: 1084, startPoint y: 389, endPoint x: 780, endPoint y: 396, distance: 303.7
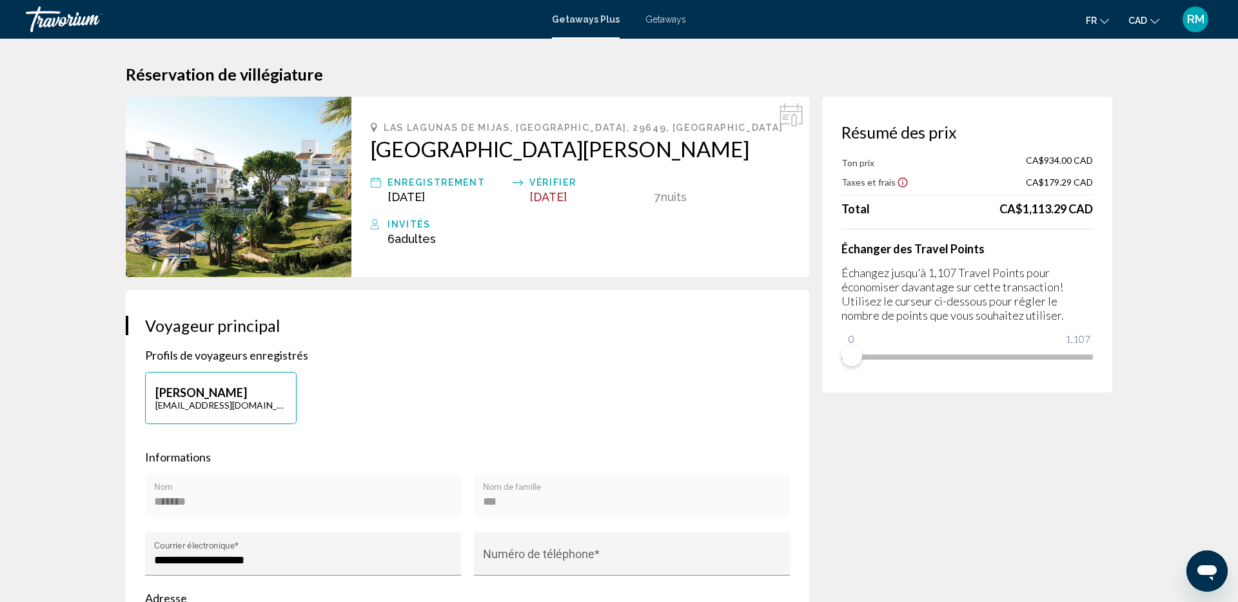
drag, startPoint x: 1022, startPoint y: 210, endPoint x: 1097, endPoint y: 207, distance: 74.9
click at [1098, 206] on div "Résumé des prix Ton prix CA$934.00 CAD Taxes et frais CA$179.29 CAD Total CA$1,…" at bounding box center [967, 245] width 290 height 296
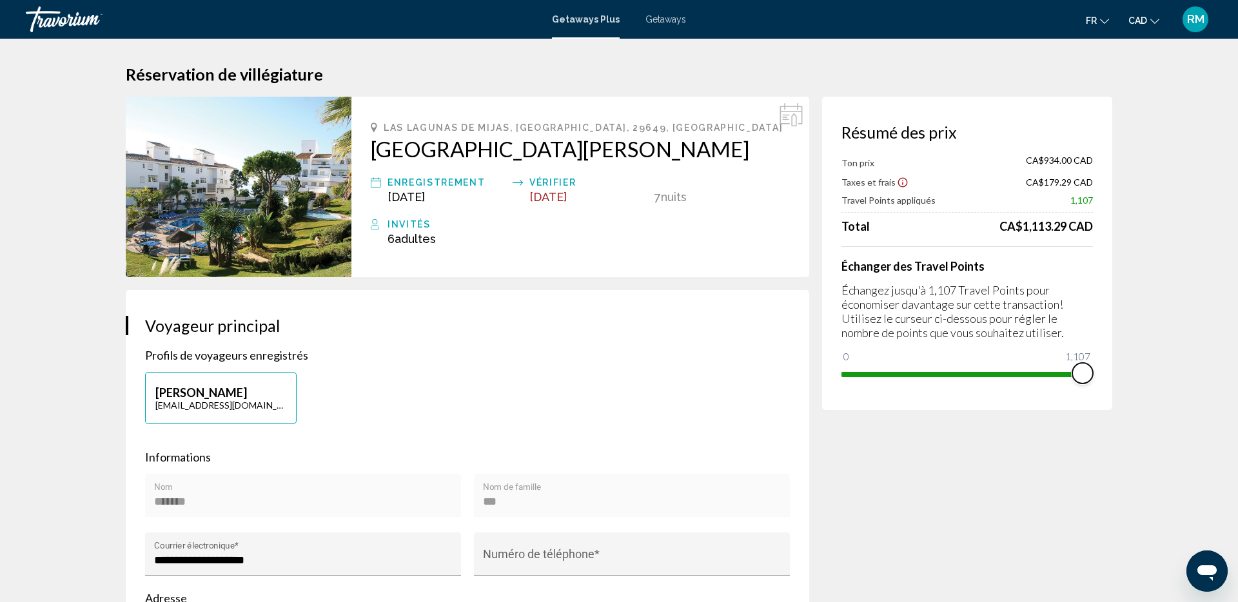
drag, startPoint x: 846, startPoint y: 357, endPoint x: 1136, endPoint y: 348, distance: 289.6
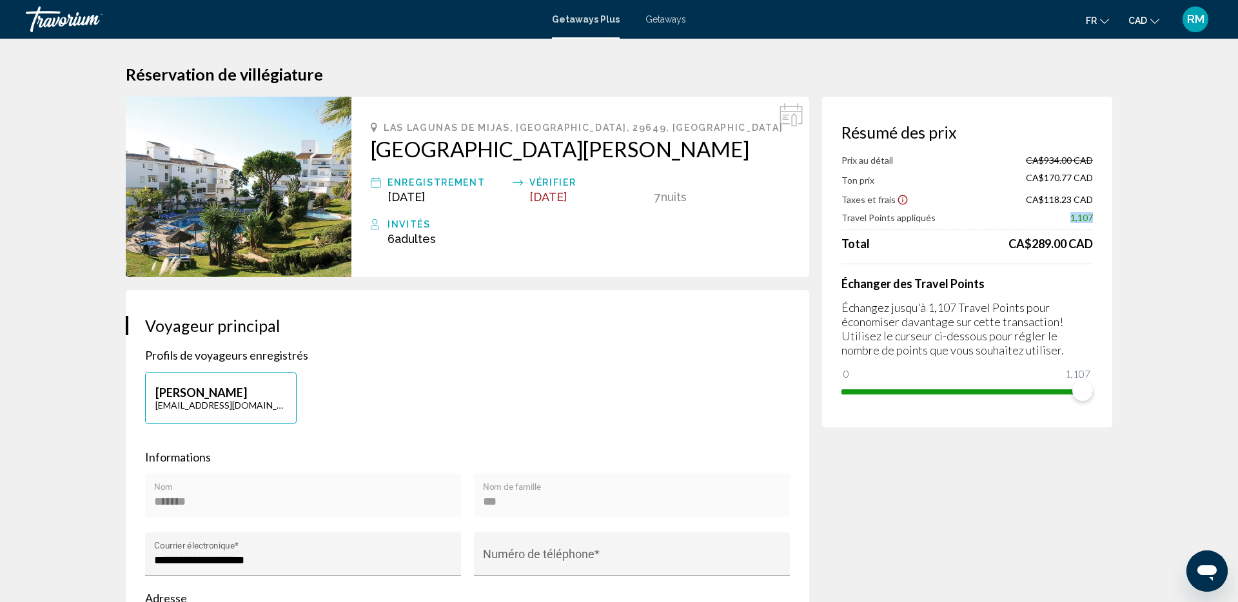
drag, startPoint x: 1070, startPoint y: 219, endPoint x: 1088, endPoint y: 218, distance: 17.4
click at [1092, 217] on span "1,107" at bounding box center [1081, 217] width 23 height 11
drag, startPoint x: 1012, startPoint y: 245, endPoint x: 1088, endPoint y: 243, distance: 76.1
click at [1088, 243] on div "CA$289.00 CAD" at bounding box center [1050, 244] width 84 height 14
click at [416, 242] on span "Adultes" at bounding box center [415, 239] width 41 height 14
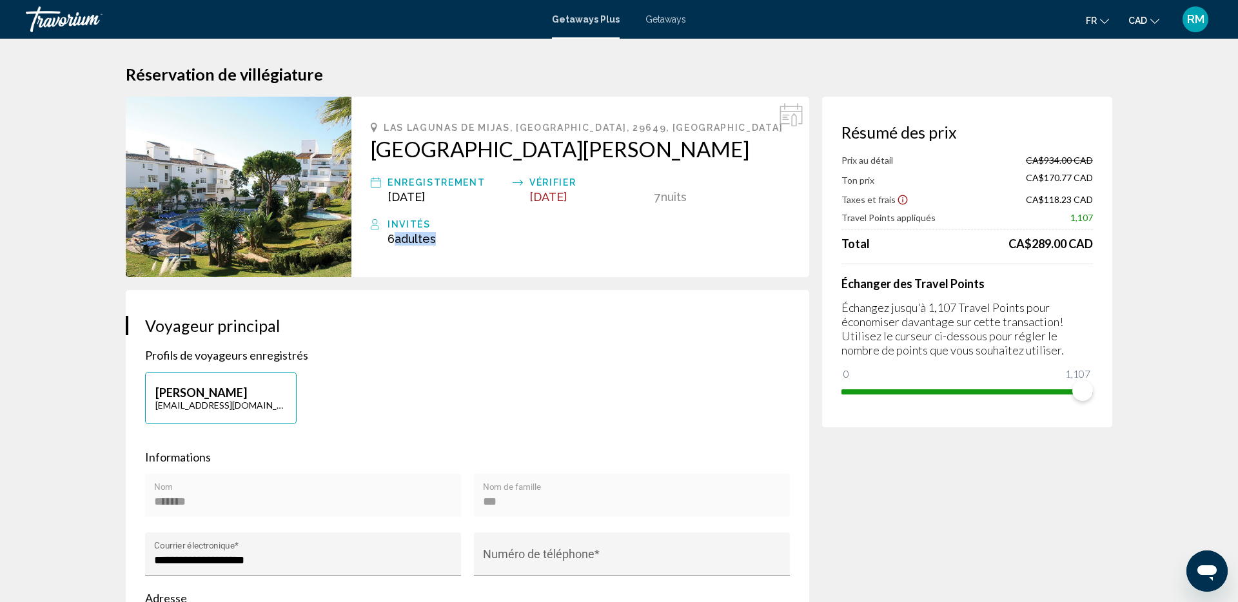
click at [416, 242] on span "Adultes" at bounding box center [415, 239] width 41 height 14
